Goal: Information Seeking & Learning: Learn about a topic

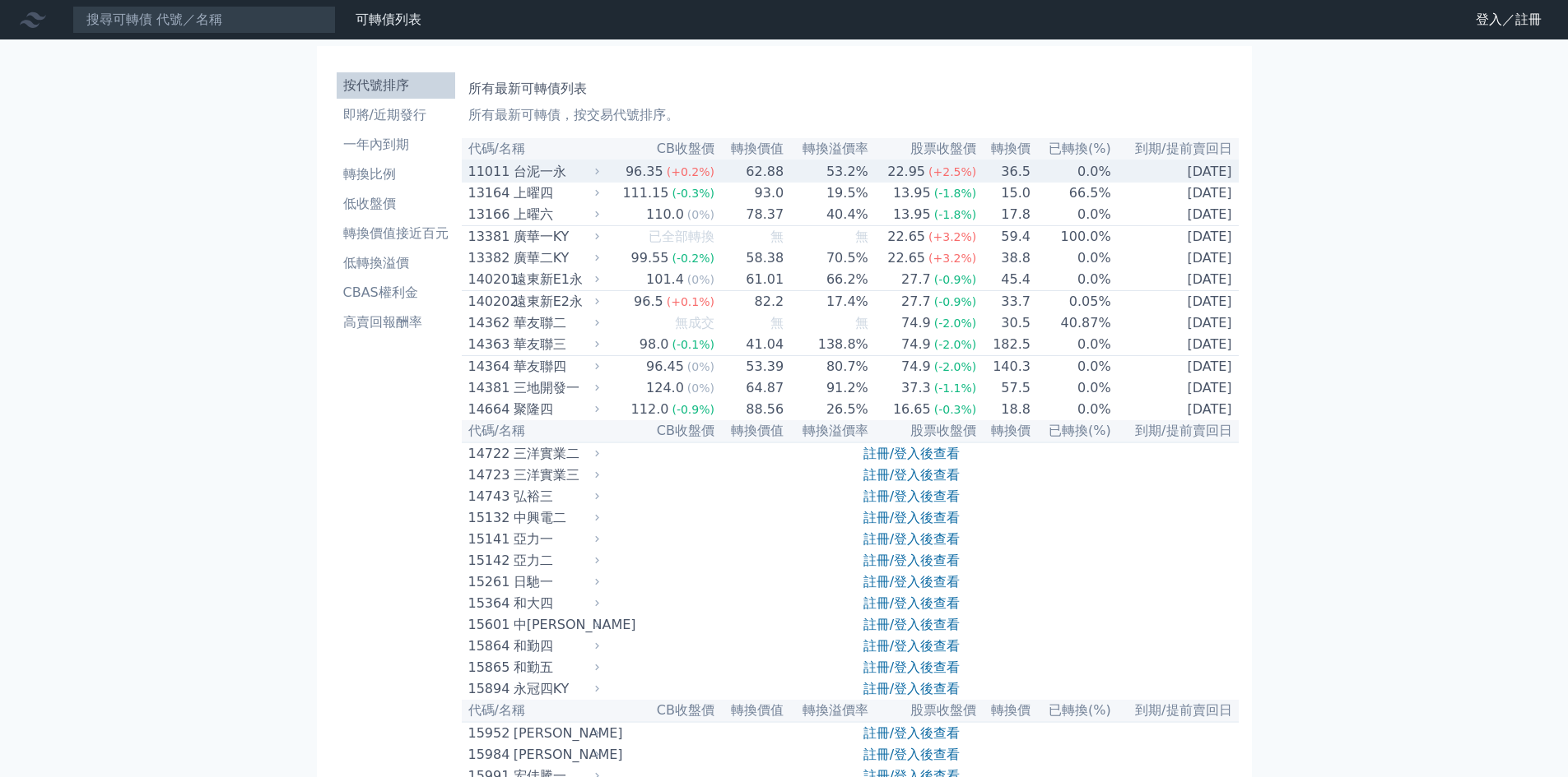
click at [564, 181] on div "台泥一永" at bounding box center [555, 172] width 83 height 20
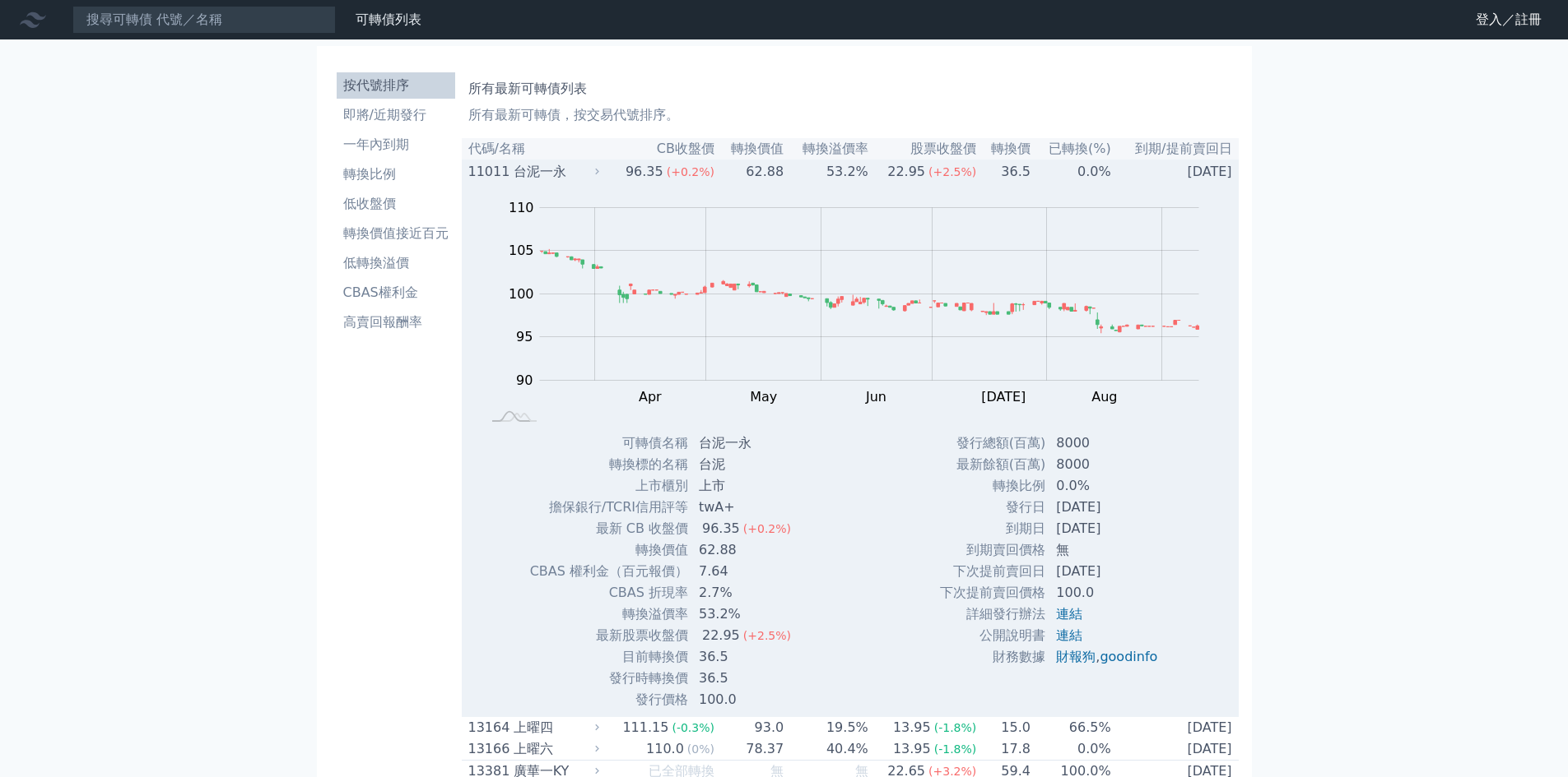
scroll to position [164, 0]
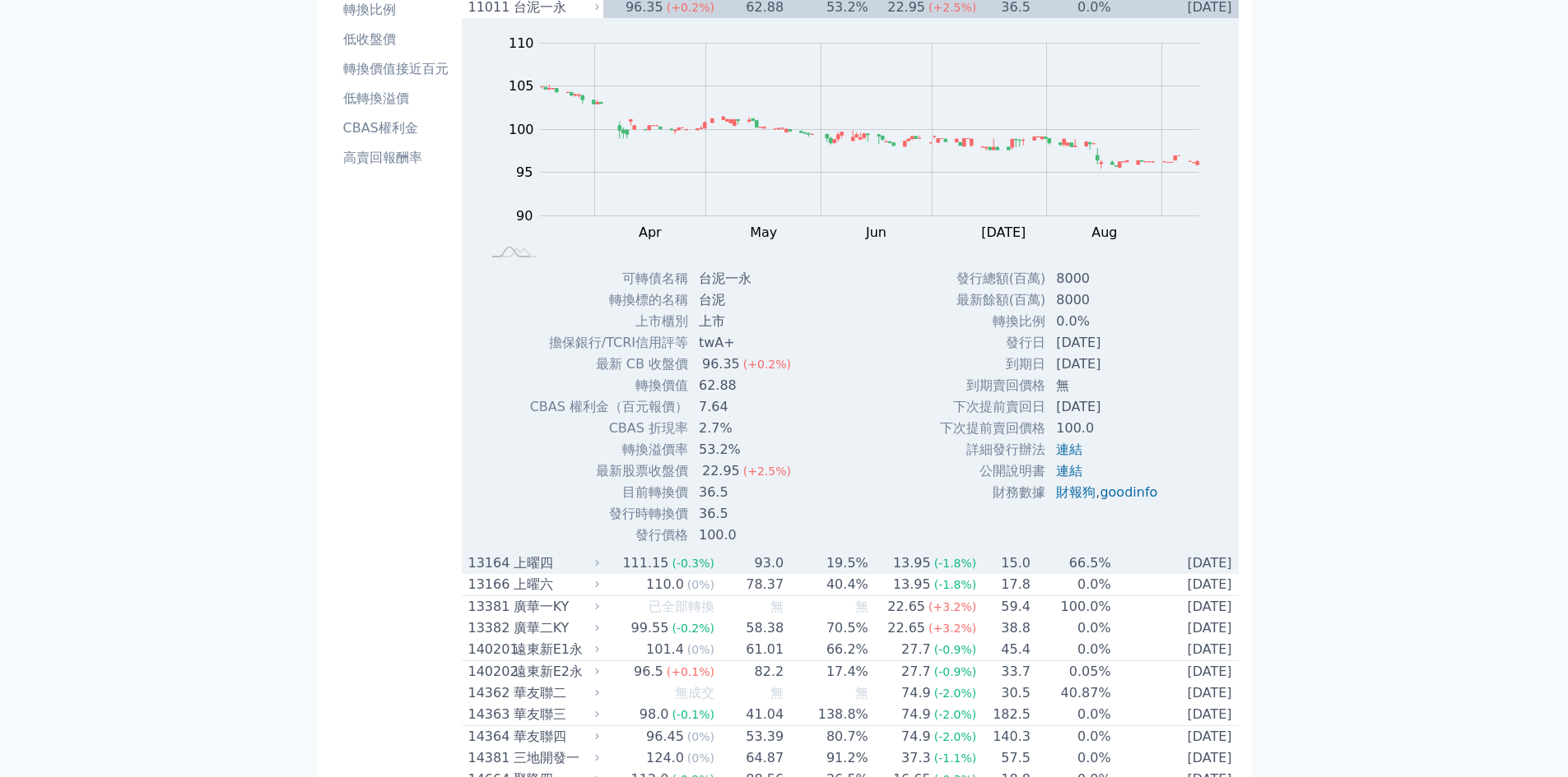
click at [592, 567] on div "上曜四" at bounding box center [555, 563] width 83 height 20
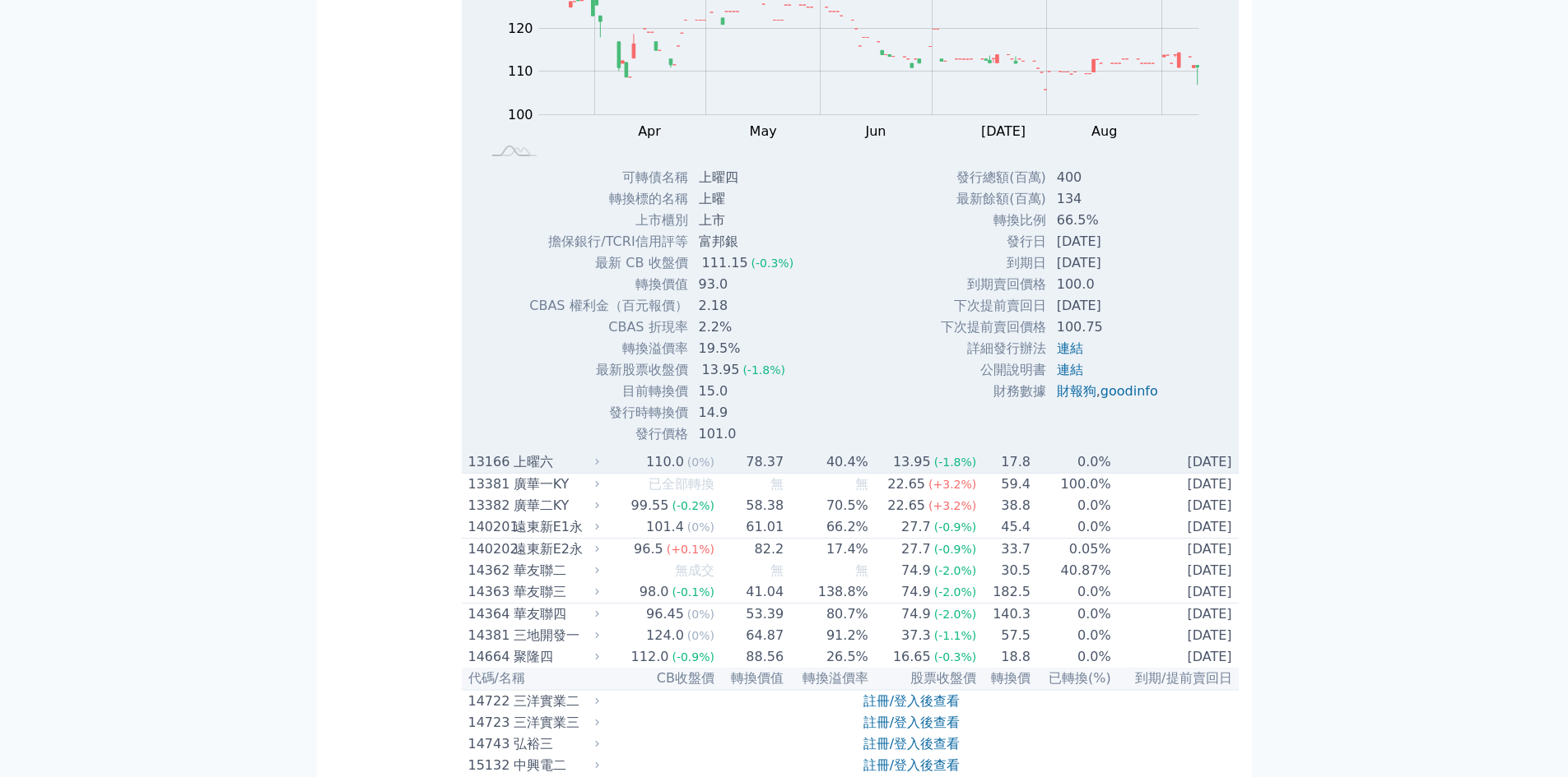
scroll to position [822, 0]
click at [579, 463] on div "上曜六" at bounding box center [555, 461] width 83 height 20
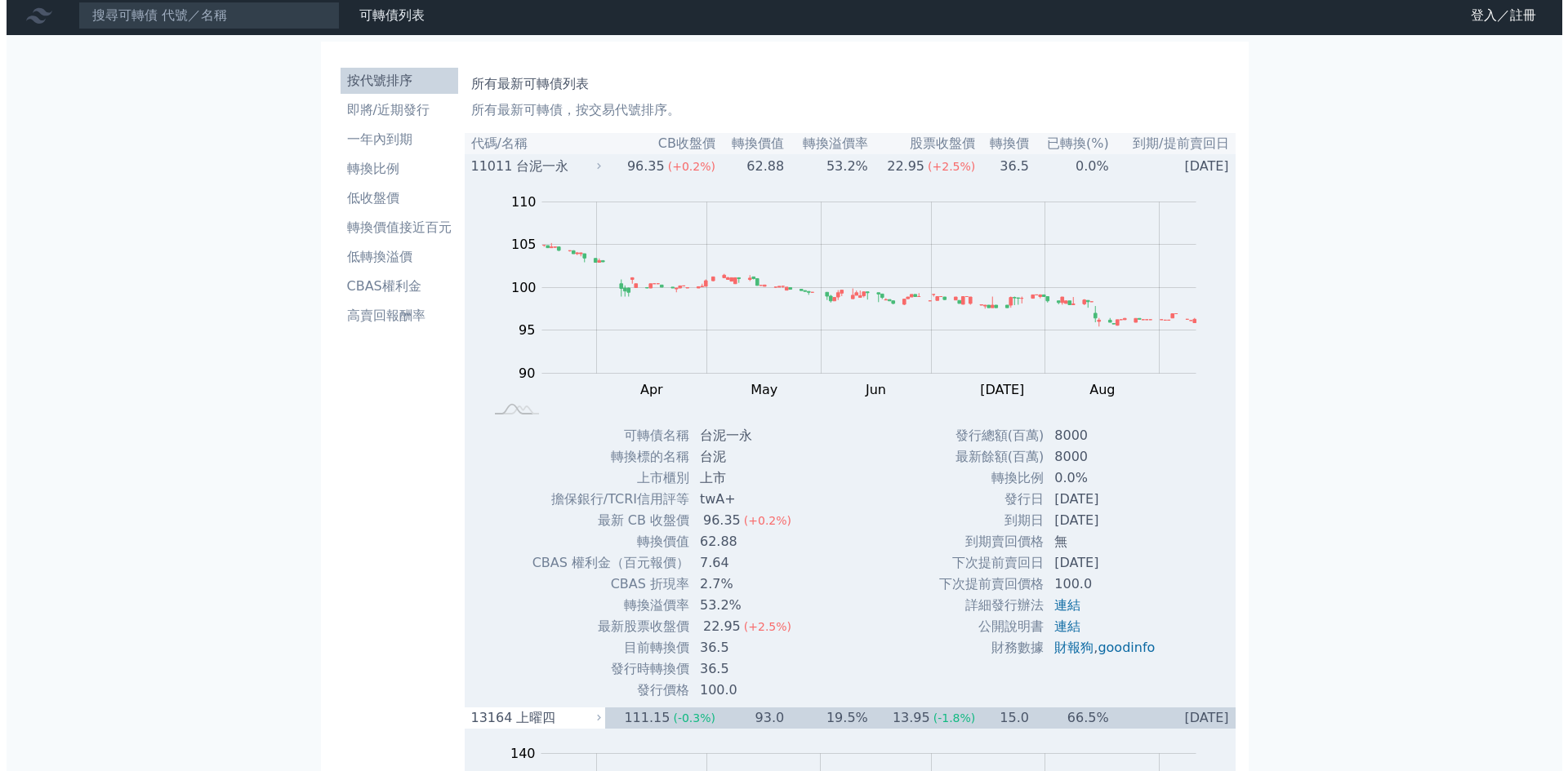
scroll to position [0, 0]
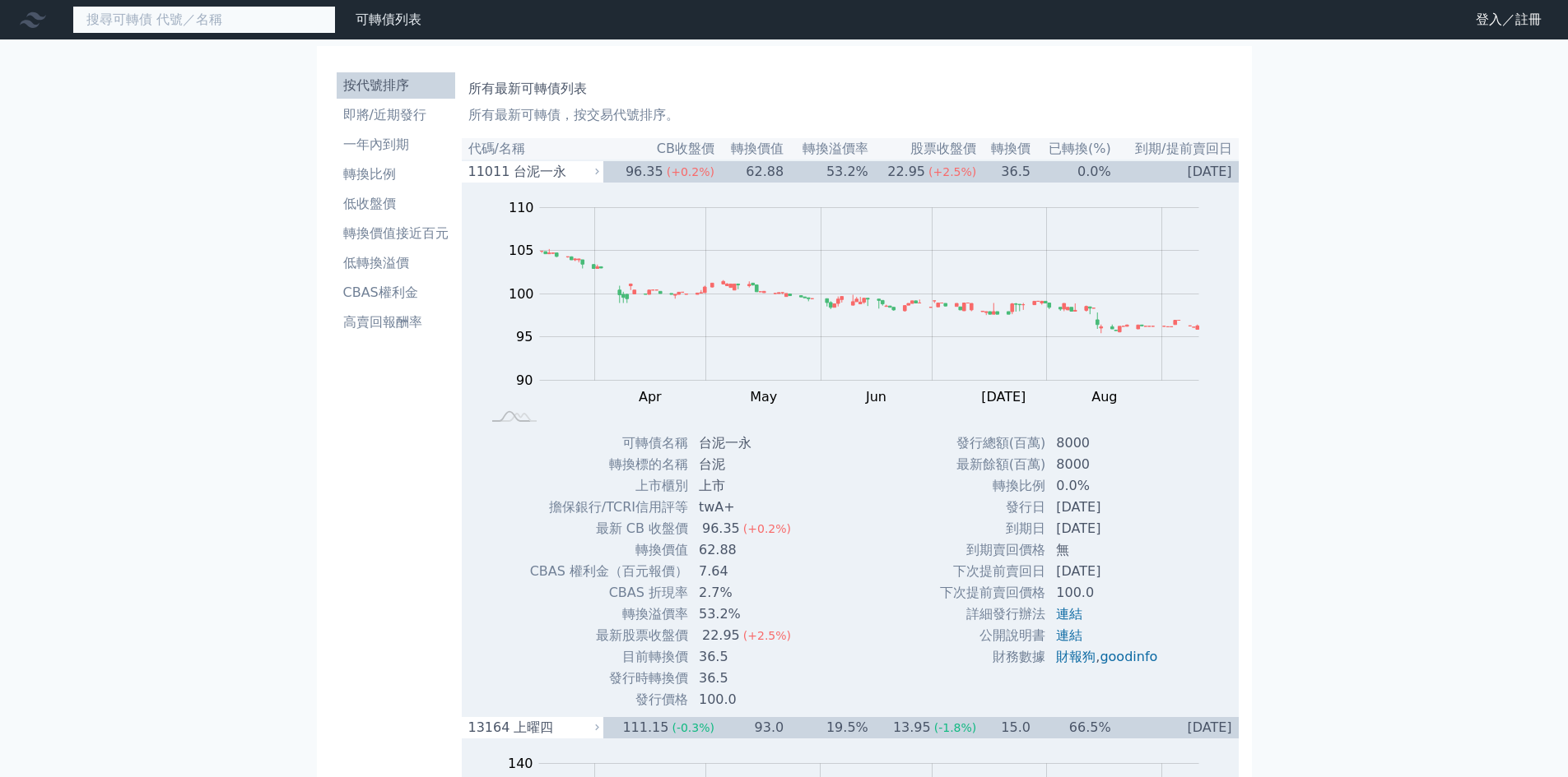
click at [231, 13] on input at bounding box center [204, 20] width 263 height 28
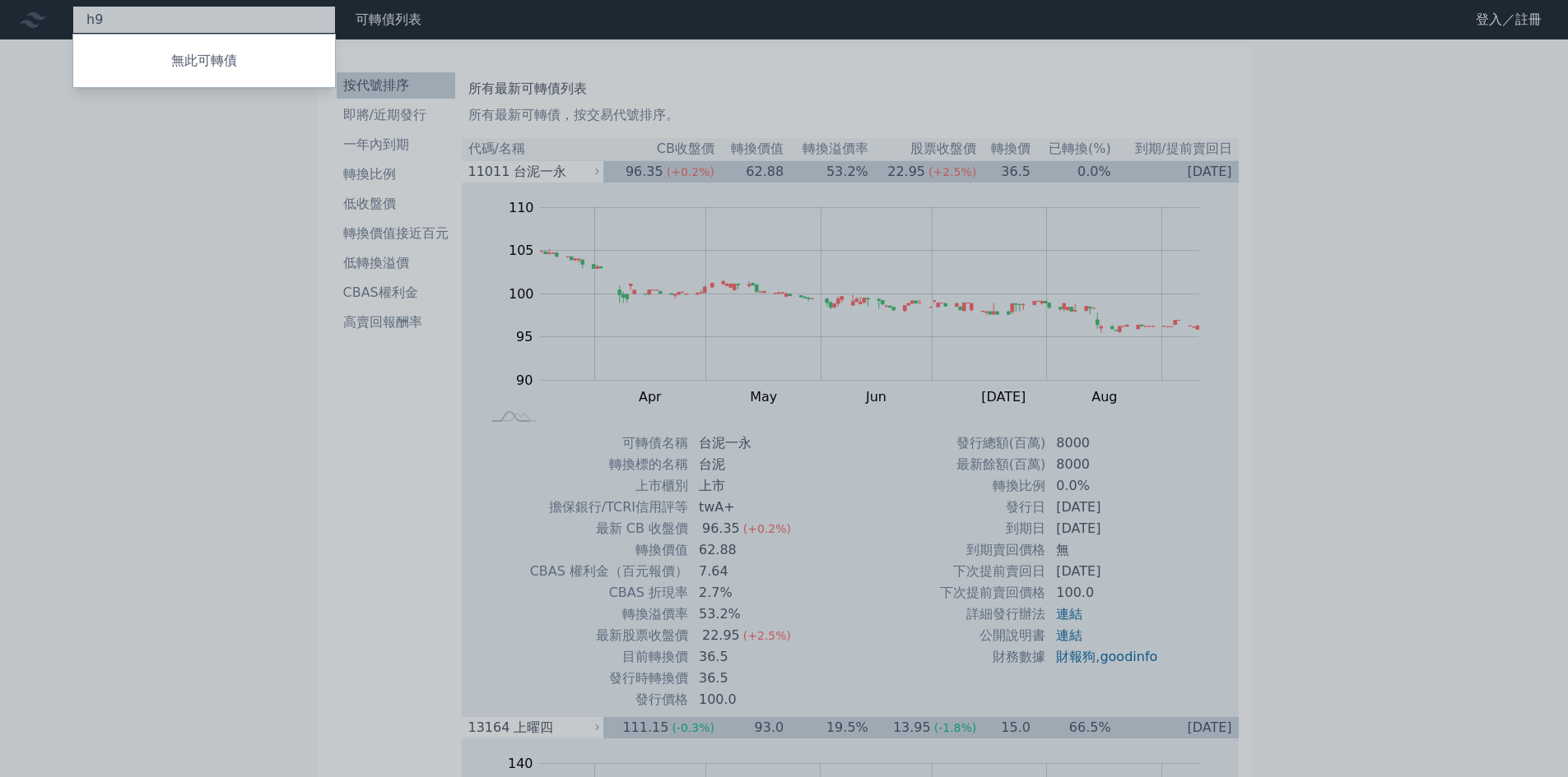
type input "h"
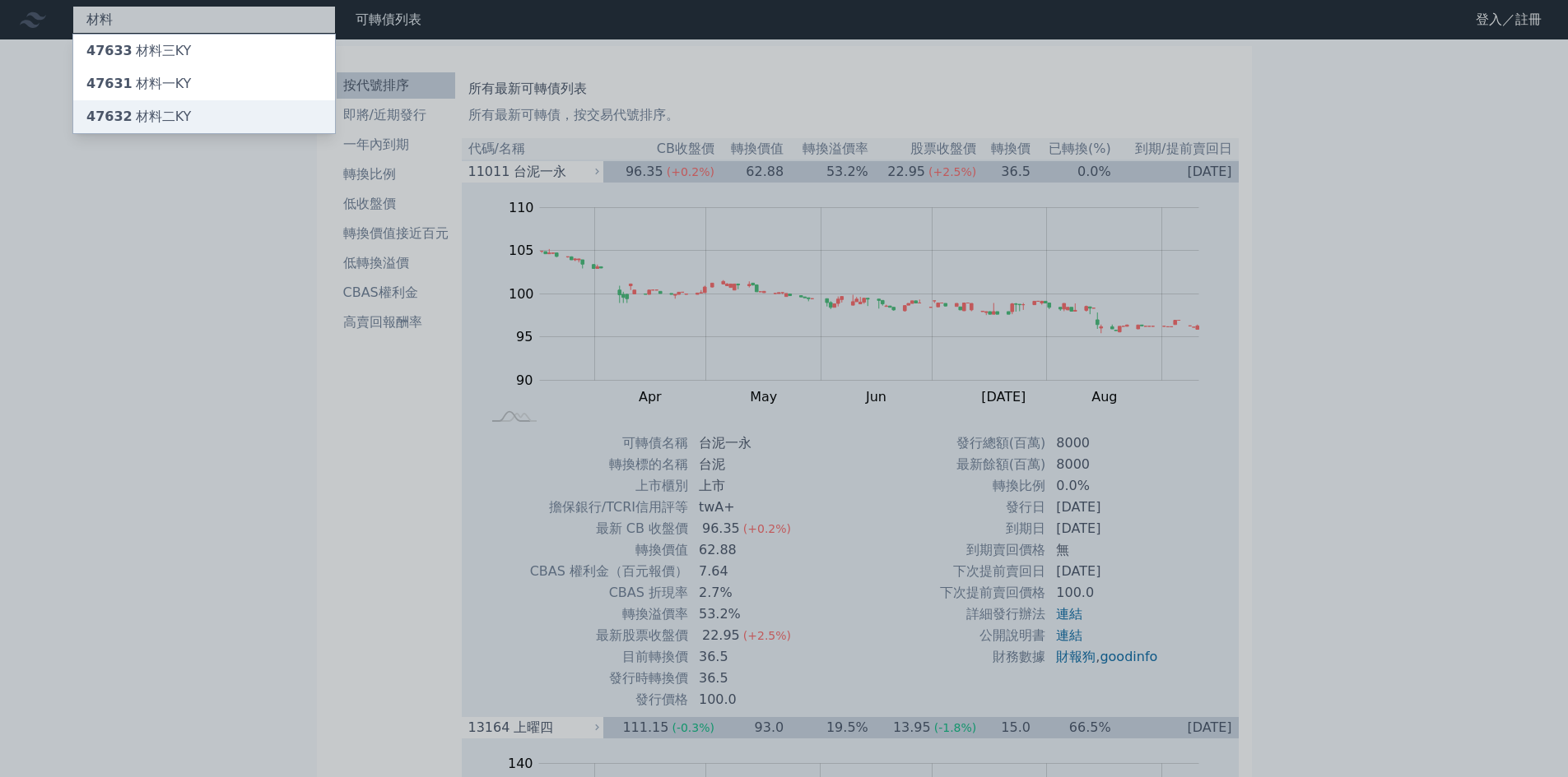
type input "材料"
click at [219, 102] on div "47632 材料[GEOGRAPHIC_DATA]" at bounding box center [204, 117] width 262 height 33
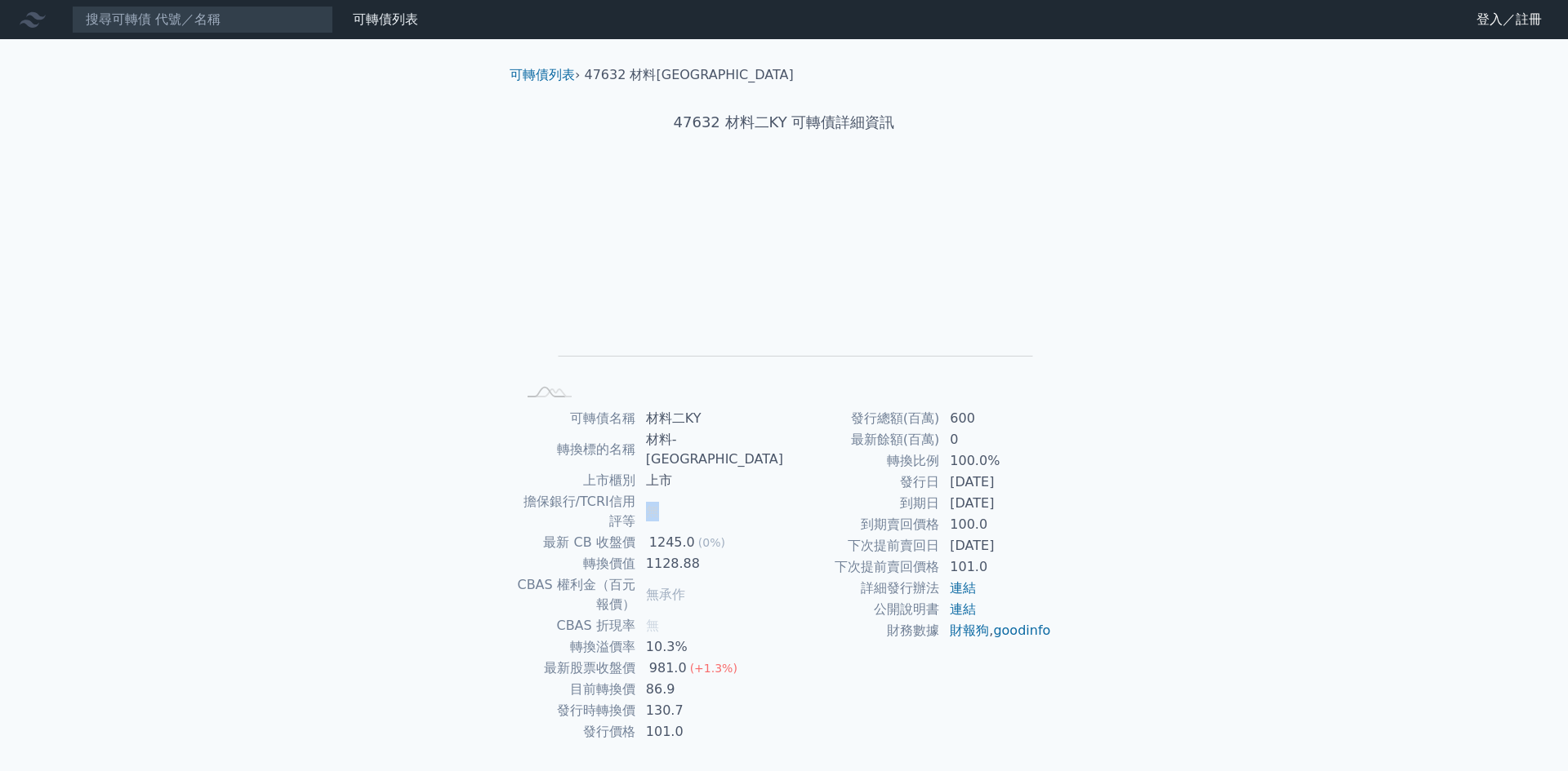
drag, startPoint x: 686, startPoint y: 485, endPoint x: 701, endPoint y: 482, distance: 15.3
click at [701, 491] on td "無" at bounding box center [710, 512] width 148 height 41
click at [119, 28] on input at bounding box center [202, 20] width 261 height 28
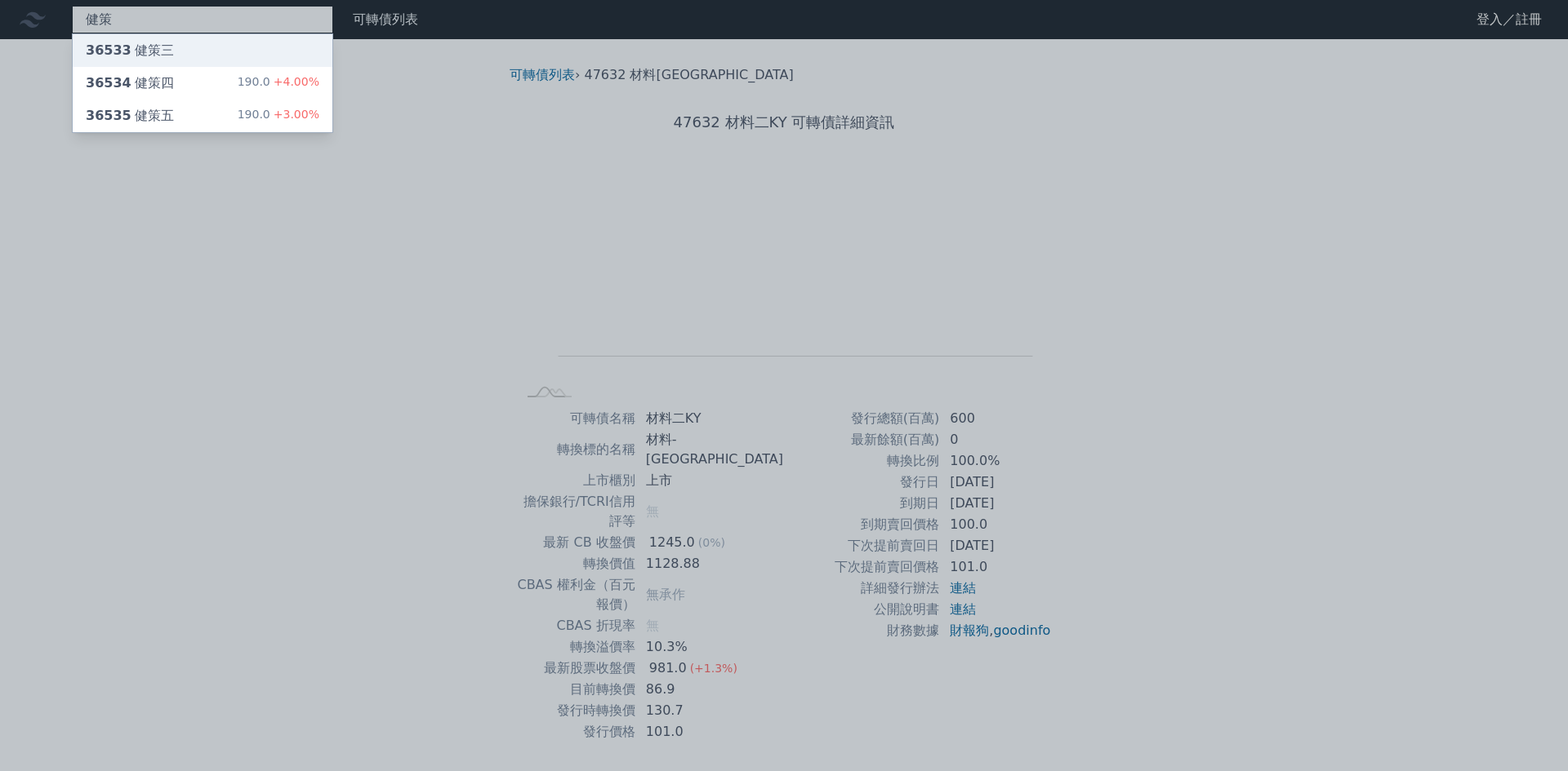
type input "健策"
click at [98, 41] on div "健策 36533 健策三 36534 健策四 190.0 +4.00% 36535 健策五 190.0 +3.00% 可轉債列表 財務數據 可轉債列表 財務數…" at bounding box center [784, 407] width 1568 height 814
click at [121, 47] on span "36533" at bounding box center [109, 50] width 46 height 16
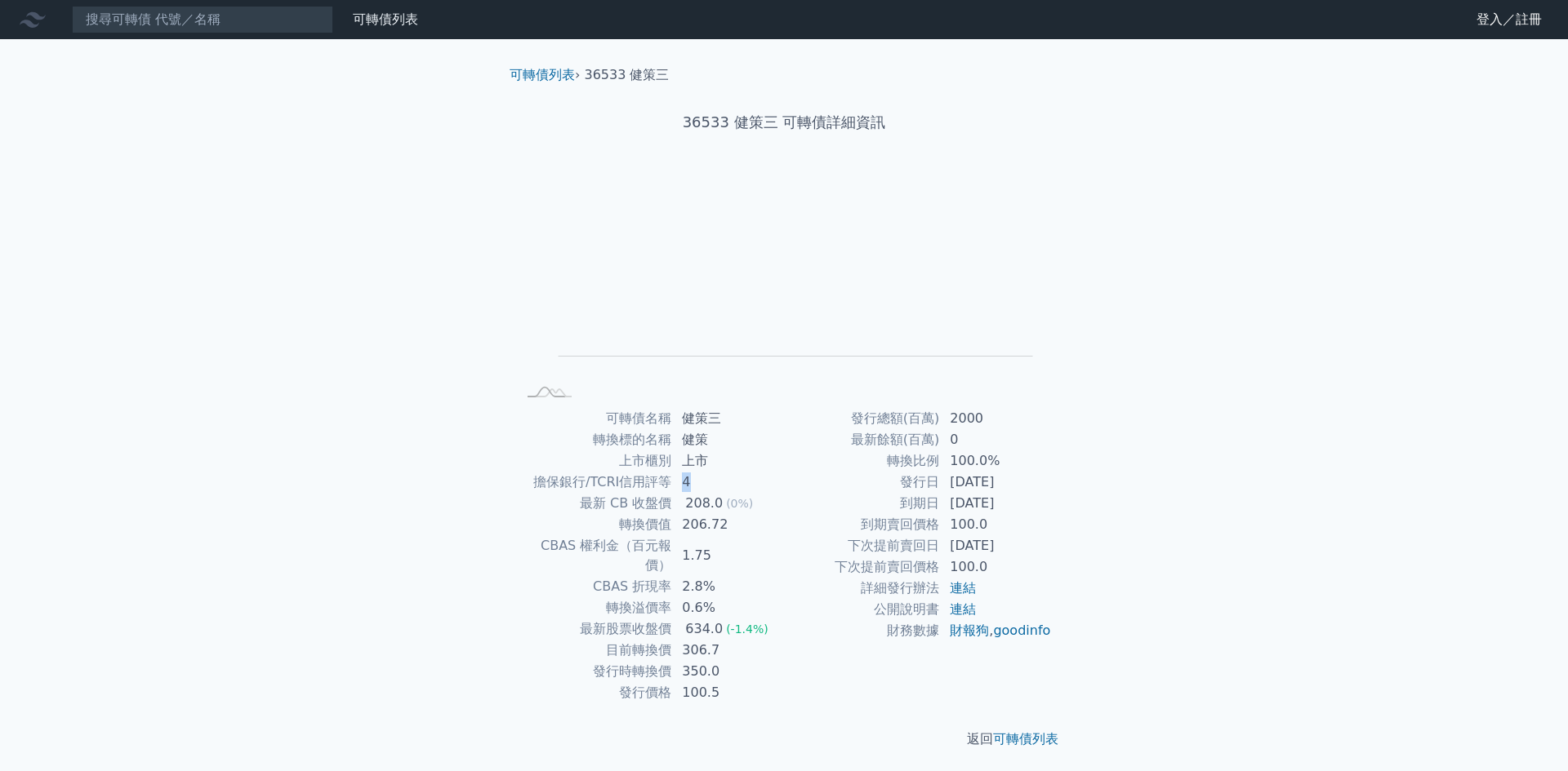
drag, startPoint x: 685, startPoint y: 484, endPoint x: 699, endPoint y: 481, distance: 14.3
click at [699, 481] on td "4" at bounding box center [728, 482] width 112 height 21
click at [701, 506] on div "208.0" at bounding box center [704, 503] width 44 height 20
click at [1498, 11] on link "登入／註冊" at bounding box center [1509, 20] width 92 height 26
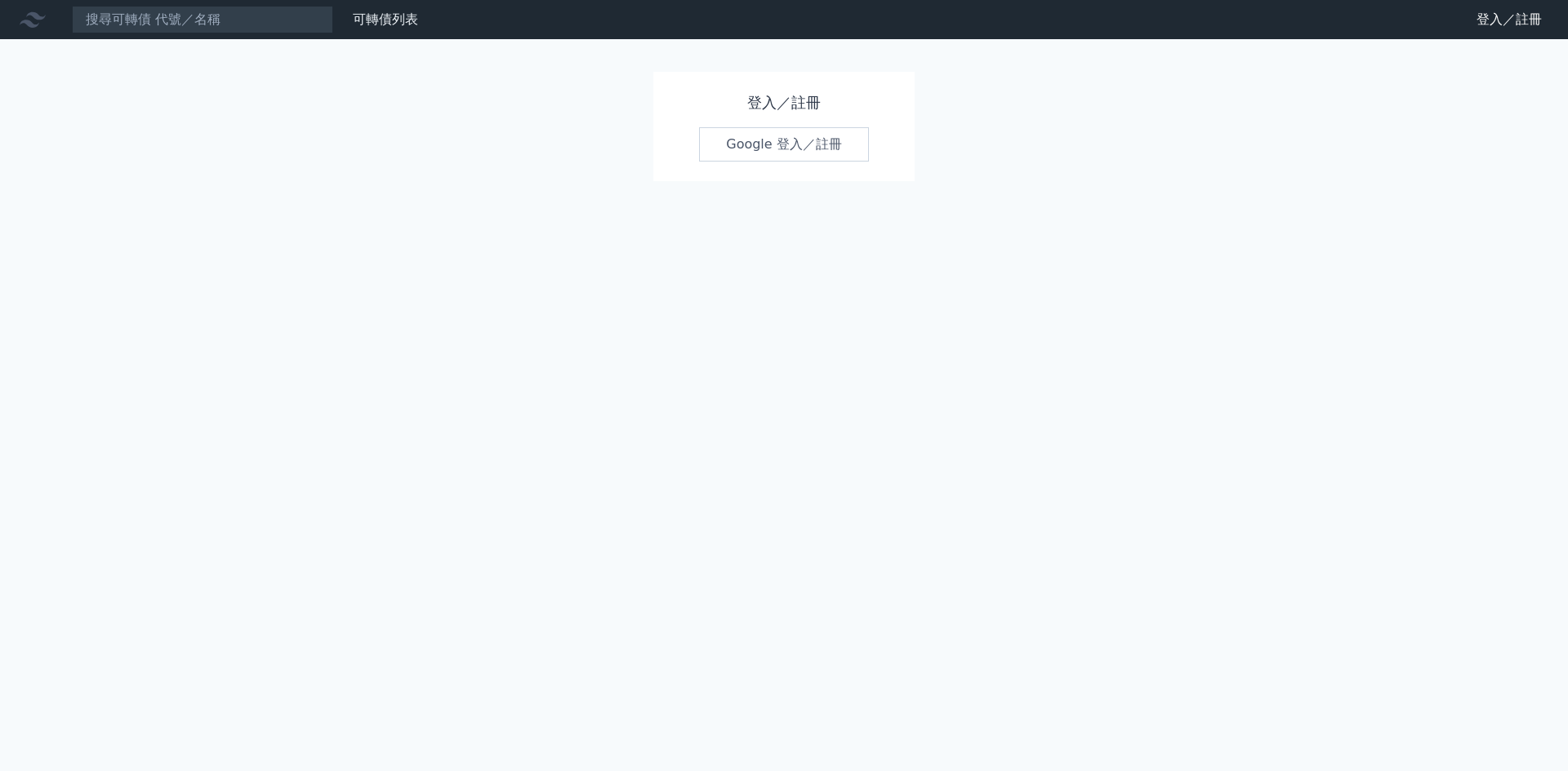
click at [834, 142] on link "Google 登入／註冊" at bounding box center [784, 145] width 169 height 34
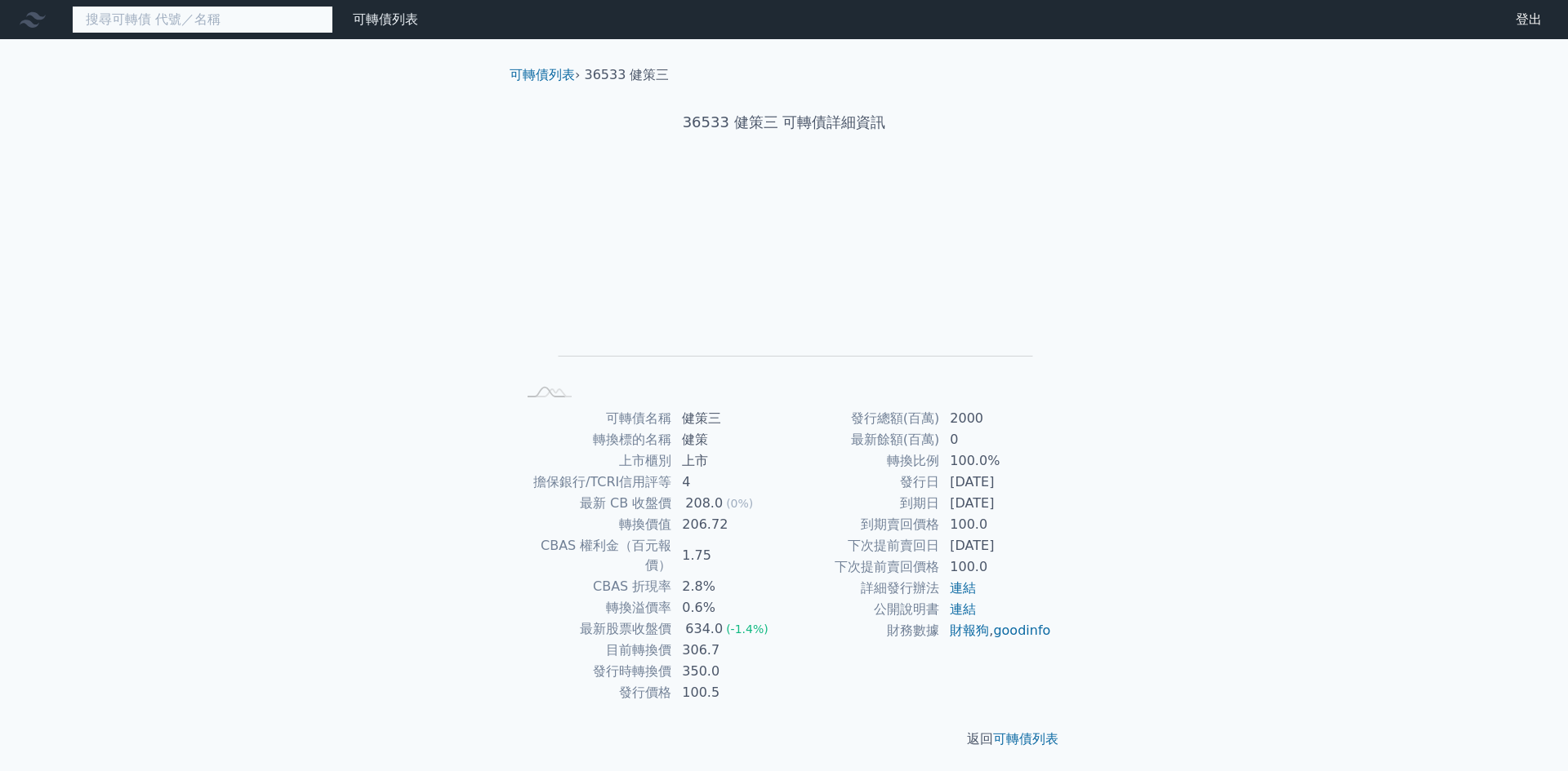
click at [242, 25] on input at bounding box center [202, 20] width 261 height 28
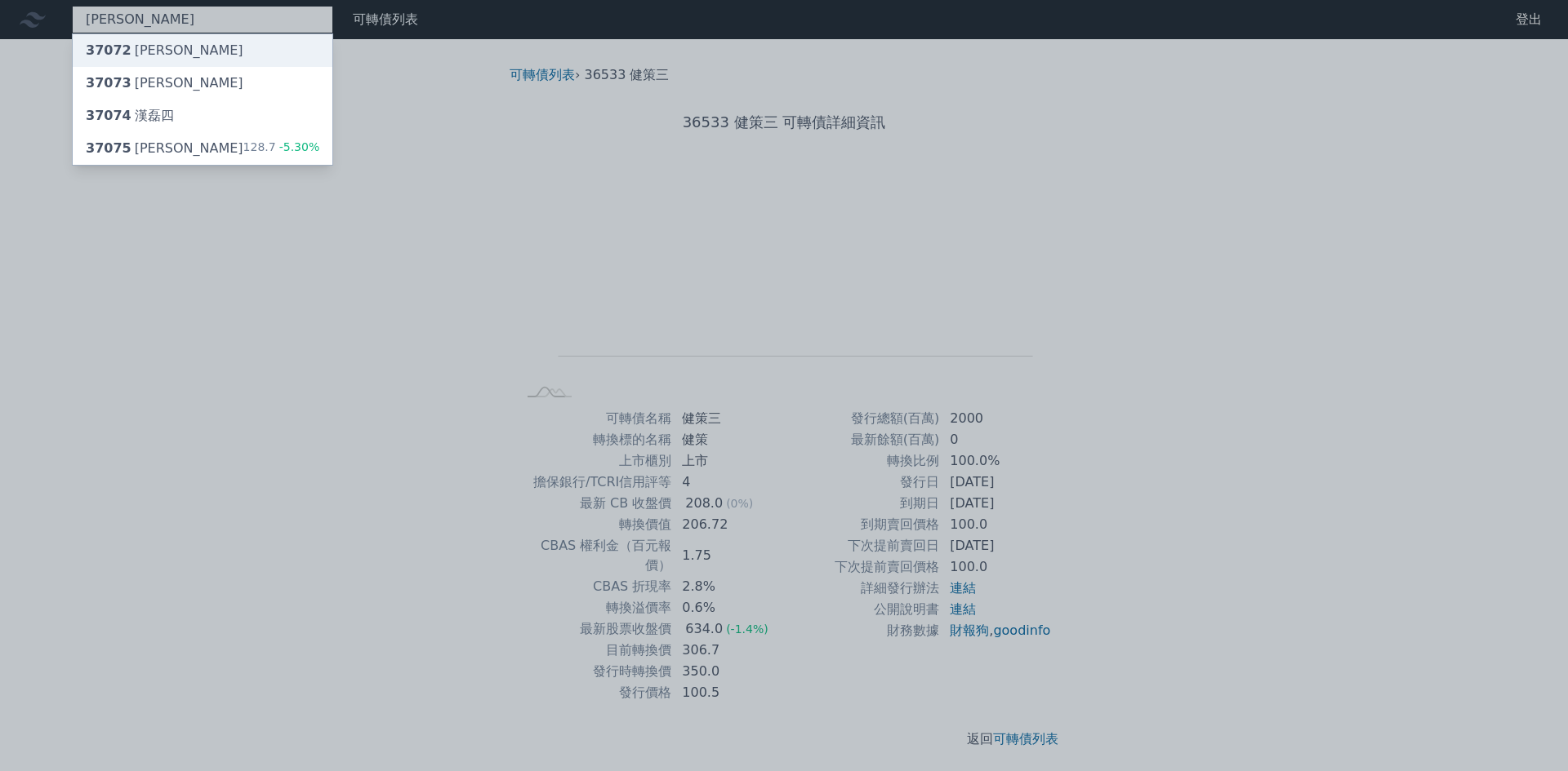
type input "漢磊"
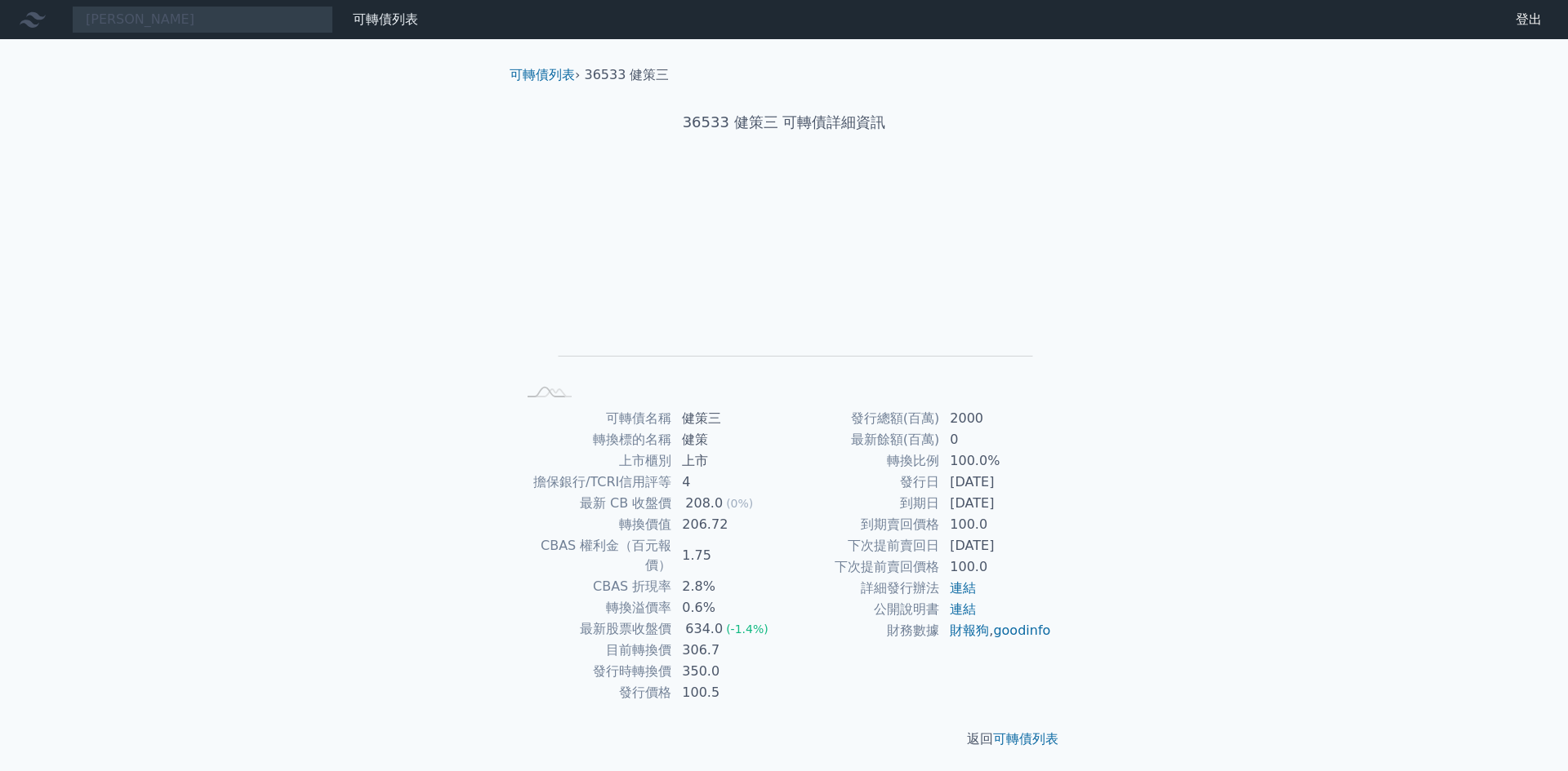
click at [178, 61] on div "漢磊 可轉債列表 財務數據 可轉債列表 財務數據 登出 登出 可轉債列表 › 36533 健策三 36533 健策三 可轉債詳細資訊 Zoom Out L L…" at bounding box center [784, 387] width 1568 height 775
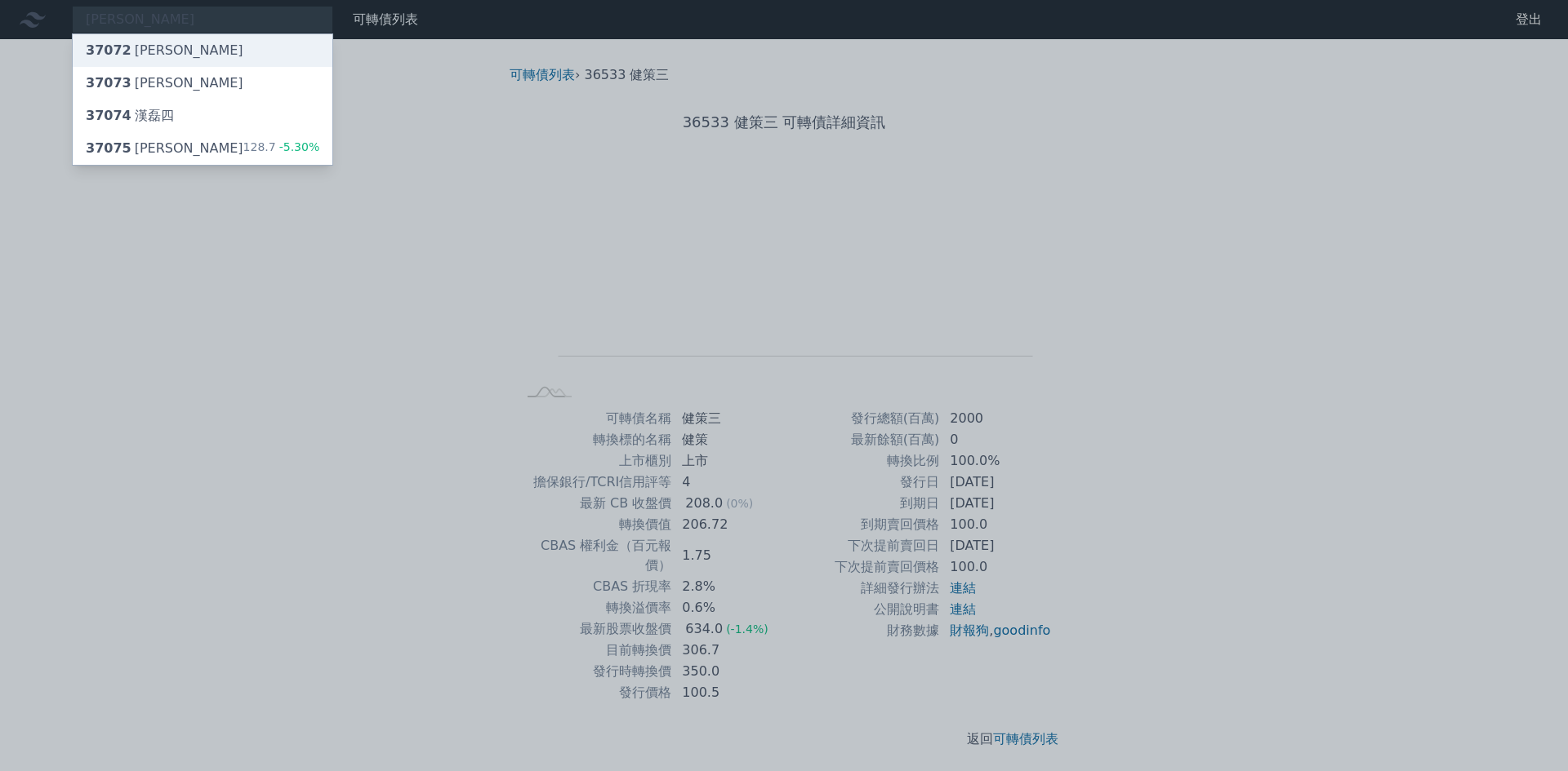
click at [200, 49] on div "37072 漢磊二" at bounding box center [202, 51] width 260 height 33
